Goal: Transaction & Acquisition: Purchase product/service

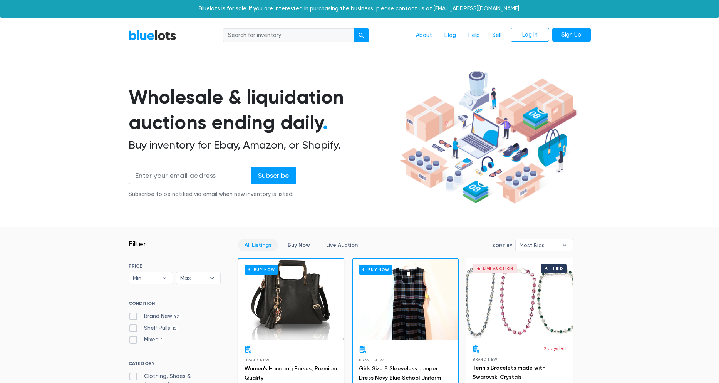
drag, startPoint x: 229, startPoint y: 100, endPoint x: 285, endPoint y: 101, distance: 55.8
click at [264, 101] on h1 "Wholesale & liquidation auctions ending daily ." at bounding box center [263, 109] width 268 height 51
click at [284, 101] on h1 "Wholesale & liquidation auctions ending daily ." at bounding box center [263, 109] width 268 height 51
drag, startPoint x: 216, startPoint y: 127, endPoint x: 287, endPoint y: 127, distance: 71.2
click at [274, 127] on h1 "Wholesale & liquidation auctions ending daily ." at bounding box center [263, 109] width 268 height 51
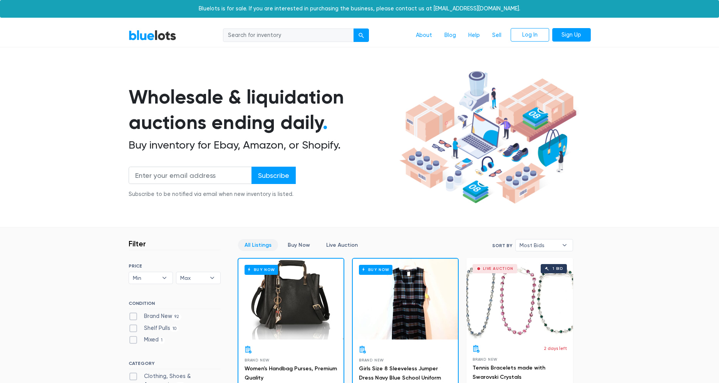
click at [287, 127] on h1 "Wholesale & liquidation auctions ending daily ." at bounding box center [263, 109] width 268 height 51
click at [242, 35] on input "search" at bounding box center [288, 35] width 131 height 14
type input "j"
type input "beads"
click at [353, 28] on button "submit" at bounding box center [360, 35] width 15 height 14
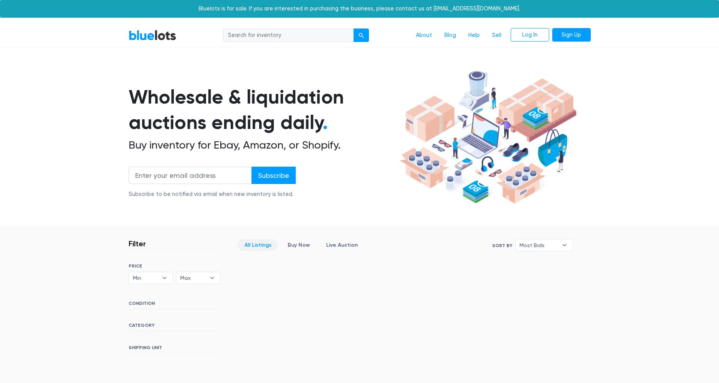
click at [158, 42] on div "BlueLots About Blog Help Sell Log In Sign Up" at bounding box center [359, 35] width 473 height 15
drag, startPoint x: 156, startPoint y: 38, endPoint x: 147, endPoint y: 42, distance: 9.6
click at [155, 38] on link "BlueLots" at bounding box center [153, 35] width 48 height 11
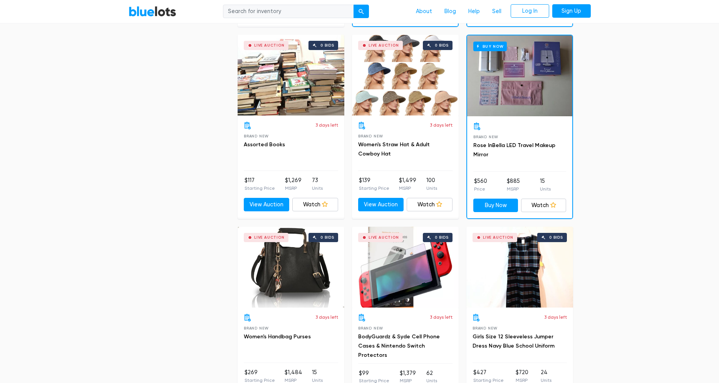
scroll to position [813, 0]
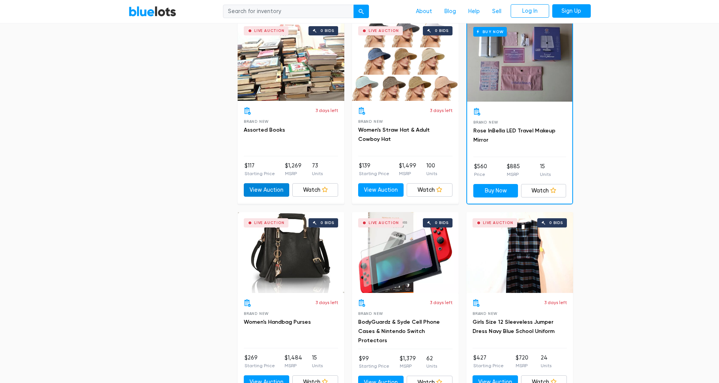
click at [271, 190] on link "View Auction" at bounding box center [267, 190] width 46 height 14
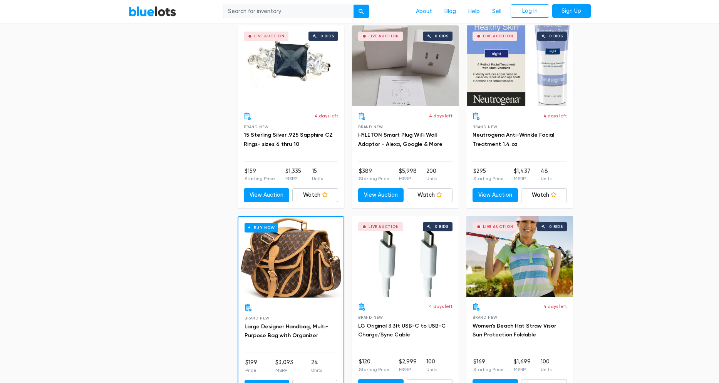
scroll to position [3296, 0]
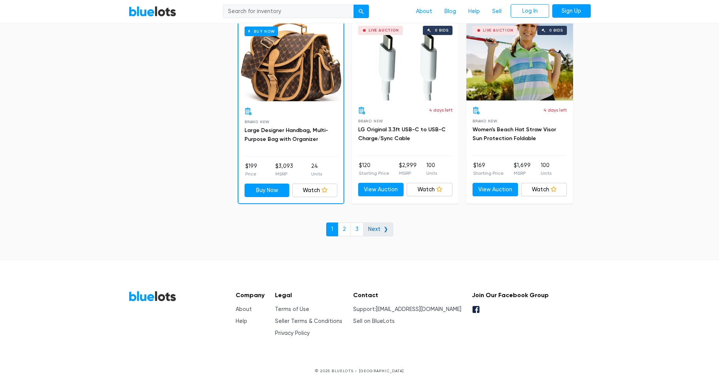
click at [371, 229] on link "Next ❯" at bounding box center [378, 229] width 30 height 14
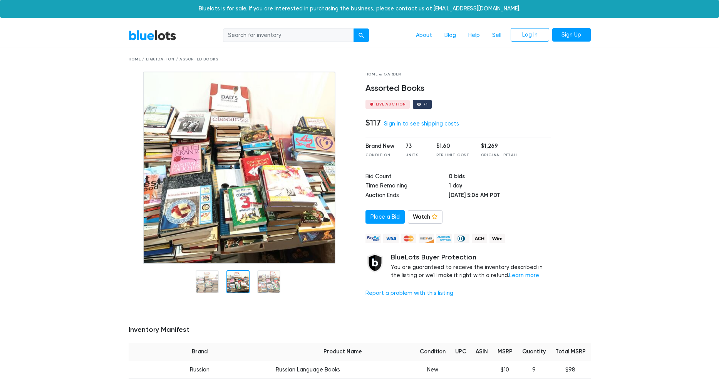
click at [238, 217] on img at bounding box center [239, 168] width 192 height 192
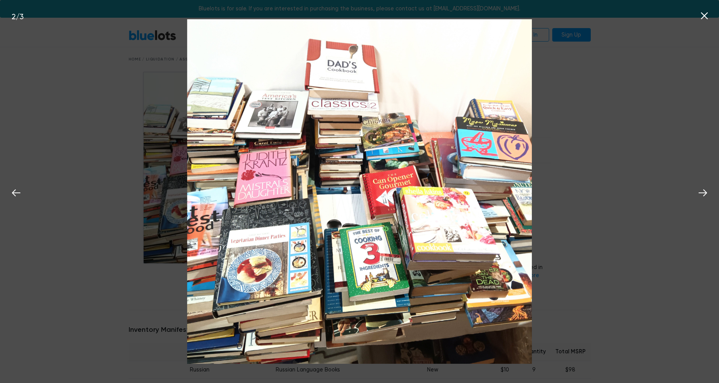
click at [706, 12] on icon at bounding box center [704, 16] width 12 height 12
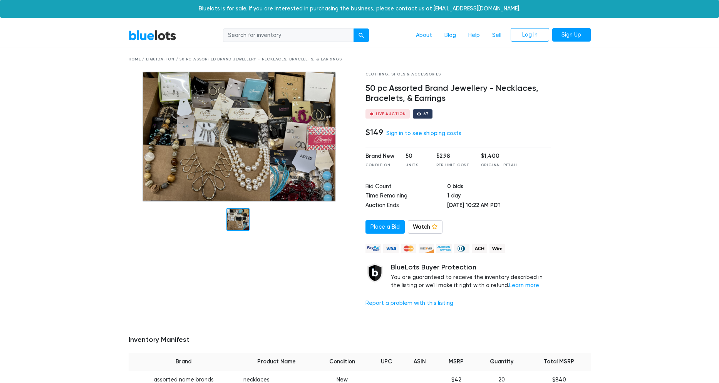
click at [214, 155] on img at bounding box center [239, 137] width 194 height 130
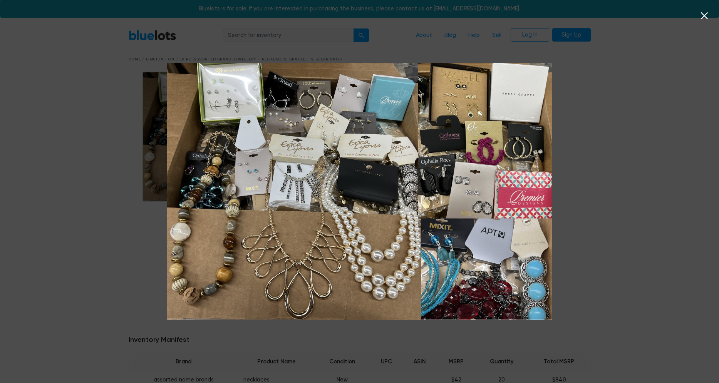
click at [703, 17] on icon at bounding box center [704, 15] width 7 height 7
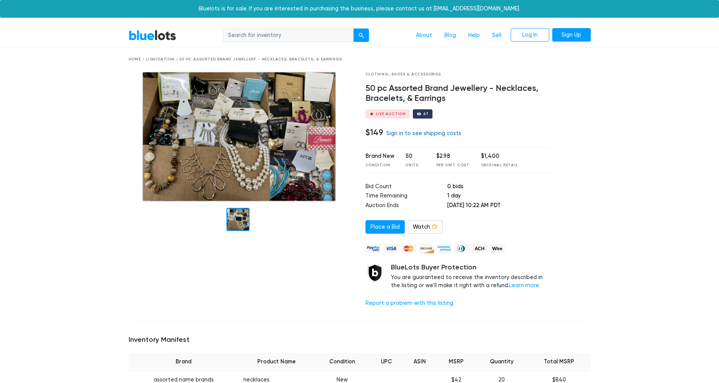
click at [400, 134] on link "Sign in to see shipping costs" at bounding box center [423, 133] width 75 height 7
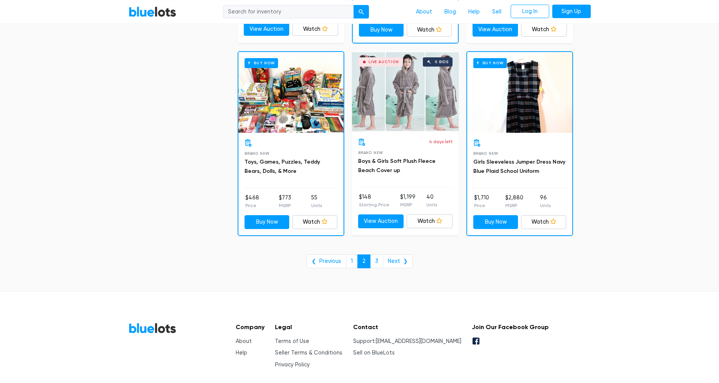
scroll to position [3117, 0]
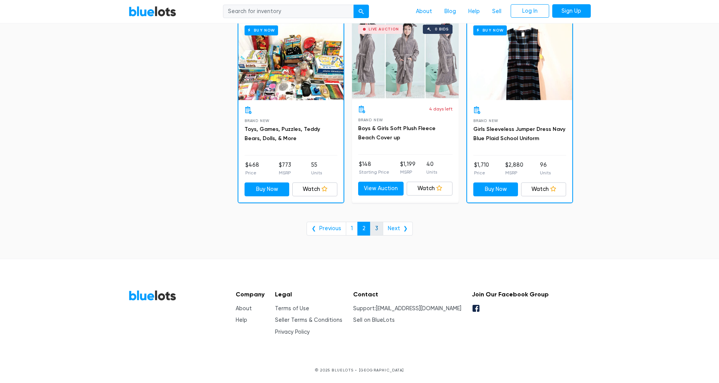
click at [377, 230] on link "3" at bounding box center [376, 229] width 13 height 14
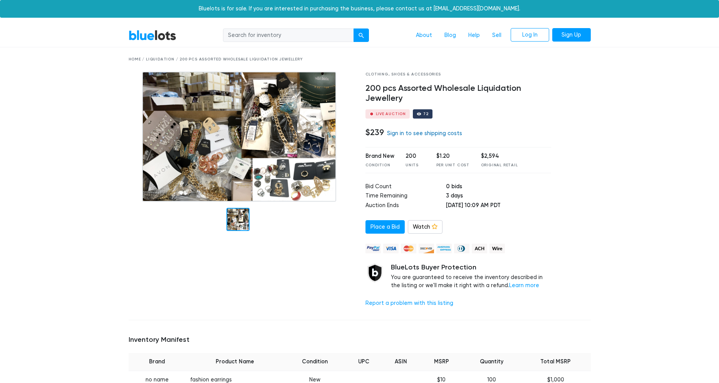
click at [418, 136] on link "Sign in to see shipping costs" at bounding box center [424, 133] width 75 height 7
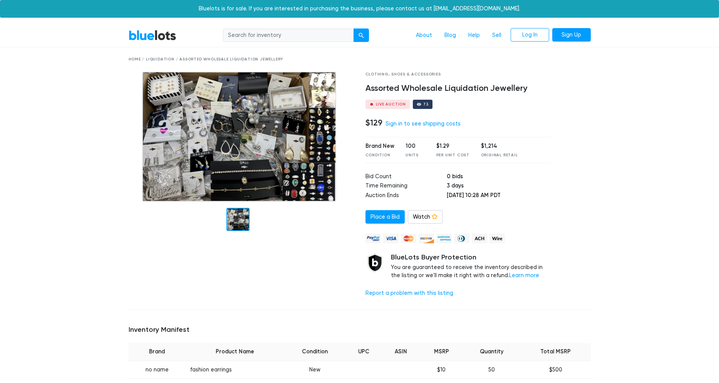
click at [233, 218] on div at bounding box center [237, 219] width 23 height 23
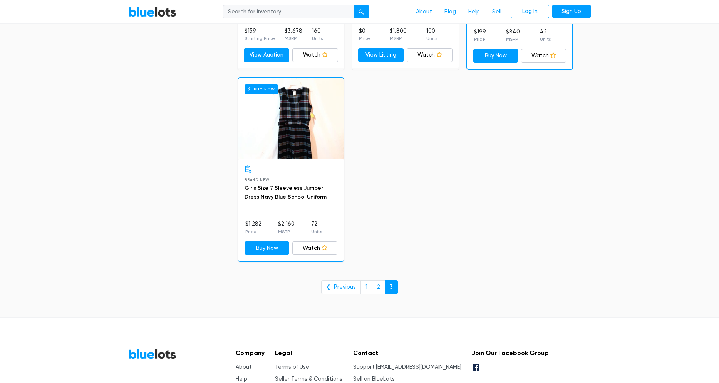
scroll to position [1209, 0]
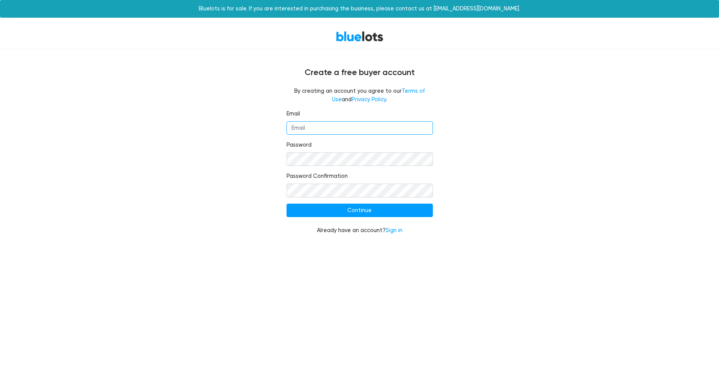
click at [312, 125] on input "Email" at bounding box center [359, 128] width 146 height 14
click at [312, 130] on input "Email" at bounding box center [359, 128] width 146 height 14
type input "[EMAIL_ADDRESS][DOMAIN_NAME]"
click at [286, 166] on nordpass-icon at bounding box center [286, 166] width 0 height 0
click at [0, 244] on nordpass-autofill-portal at bounding box center [0, 244] width 0 height 0
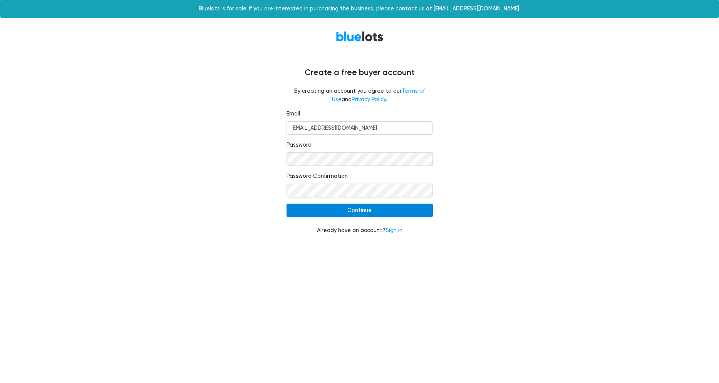
click at [364, 215] on input "Continue" at bounding box center [359, 211] width 146 height 14
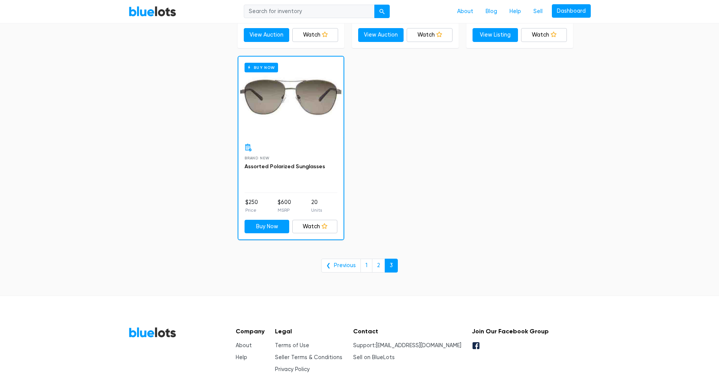
scroll to position [1207, 0]
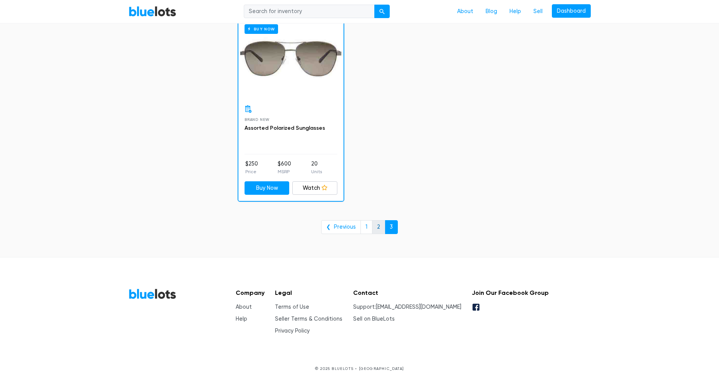
click at [378, 228] on link "2" at bounding box center [378, 227] width 13 height 14
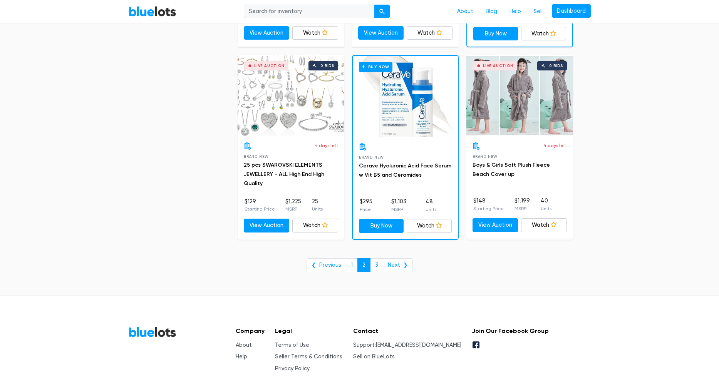
scroll to position [3117, 0]
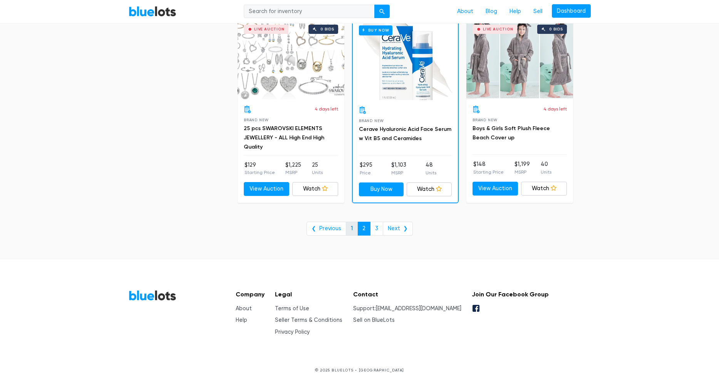
click at [353, 228] on link "1" at bounding box center [352, 229] width 12 height 14
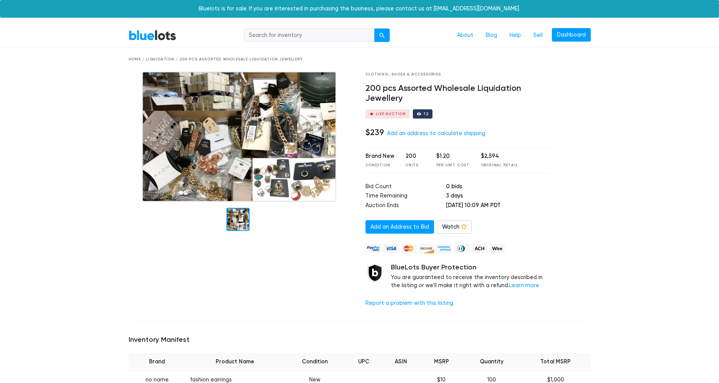
click at [237, 142] on img at bounding box center [239, 137] width 194 height 130
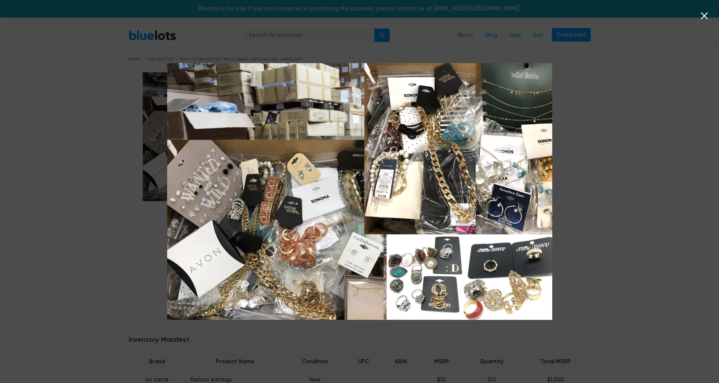
click at [701, 17] on icon at bounding box center [704, 16] width 12 height 12
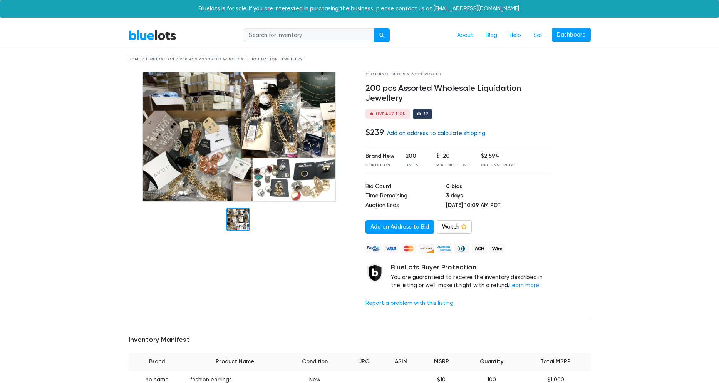
click at [435, 134] on link "Add an address to calculate shipping" at bounding box center [436, 133] width 98 height 7
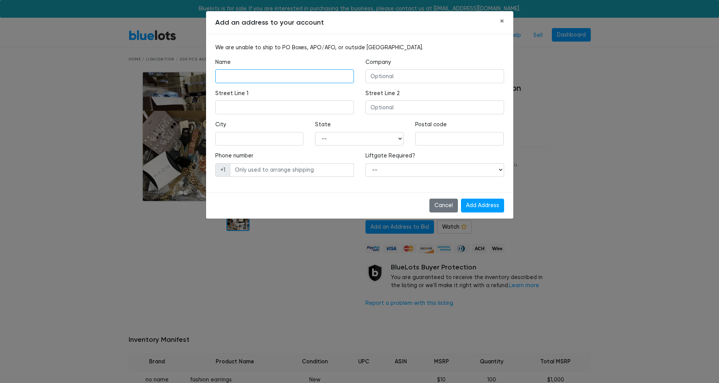
click at [227, 75] on input "text" at bounding box center [284, 76] width 139 height 14
click at [268, 189] on div "We are unable to ship to PO Boxes, APO/AFO, or outside the United States. Name …" at bounding box center [359, 113] width 307 height 158
click at [428, 137] on input "text" at bounding box center [459, 139] width 89 height 14
type input "78258"
click at [315, 132] on select "-- Alabama Alaska Arizona Arkansas California Colorado Connecticut Delaware Dis…" at bounding box center [359, 139] width 89 height 14
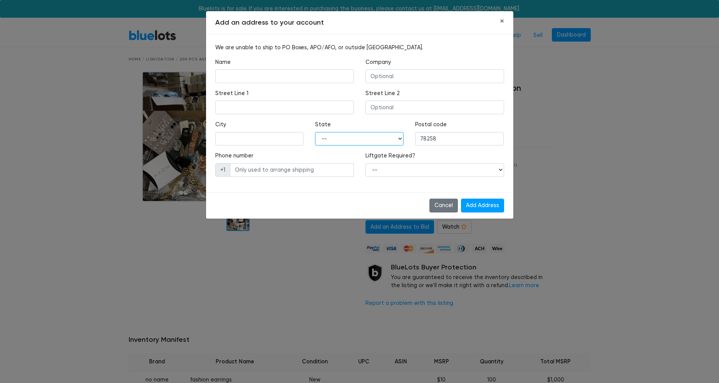
click option "[US_STATE]" at bounding box center [0, 0] width 0 height 0
select select "TX"
click at [485, 209] on input "Add Address" at bounding box center [482, 206] width 43 height 14
type input "Amanda"
click at [270, 105] on input "text" at bounding box center [284, 107] width 139 height 14
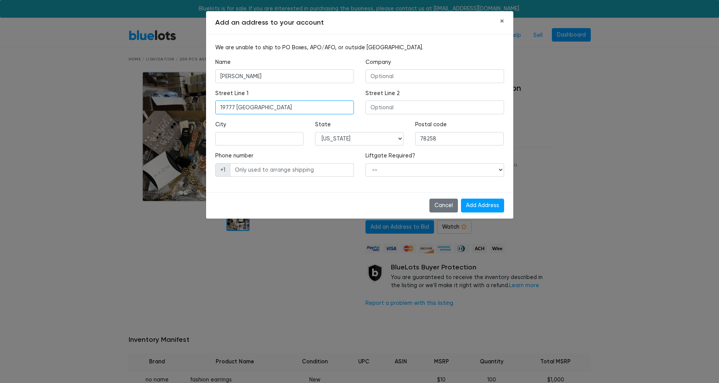
click at [227, 108] on input "19777 Stone Oak parkway" at bounding box center [284, 107] width 139 height 14
type input "18777 Stone Oak parkway"
click at [268, 140] on input "text" at bounding box center [259, 139] width 89 height 14
type input "San Antonio"
click at [312, 191] on div "We are unable to ship to PO Boxes, APO/AFO, or outside the United States. Name …" at bounding box center [359, 113] width 307 height 158
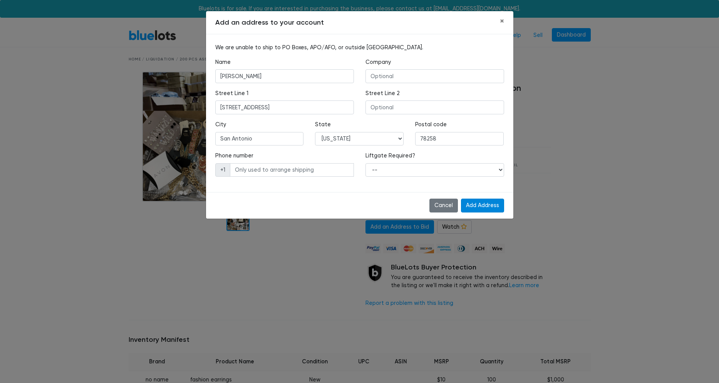
click at [480, 204] on input "Add Address" at bounding box center [482, 206] width 43 height 14
click at [283, 166] on input "text" at bounding box center [292, 170] width 124 height 14
type input "9402271809"
click at [498, 201] on input "Add Address" at bounding box center [482, 206] width 43 height 14
select select "0"
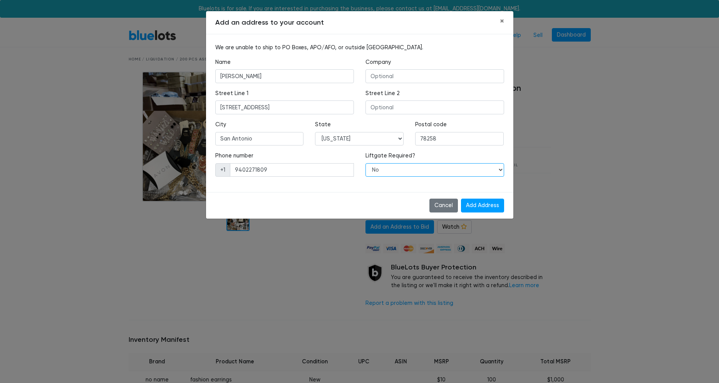
click option "No" at bounding box center [0, 0] width 0 height 0
click at [475, 206] on input "Add Address" at bounding box center [482, 206] width 43 height 14
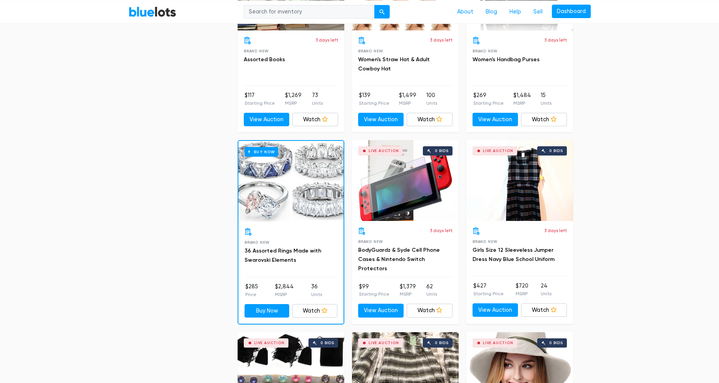
scroll to position [965, 0]
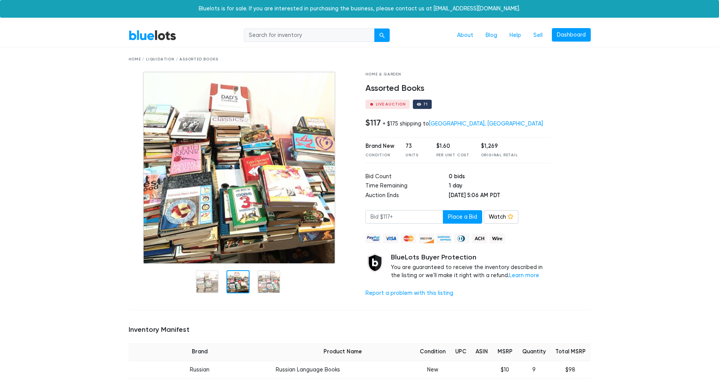
click at [232, 214] on img at bounding box center [239, 168] width 192 height 192
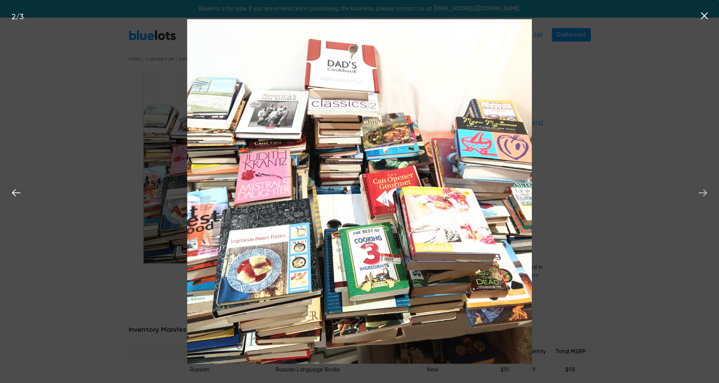
click at [706, 192] on icon at bounding box center [702, 192] width 8 height 7
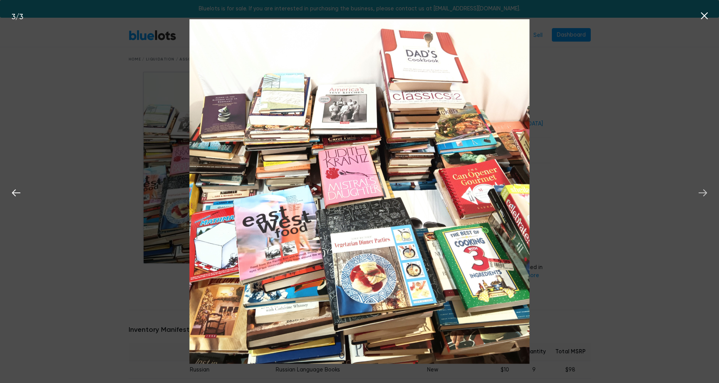
click at [706, 192] on icon at bounding box center [702, 192] width 8 height 7
